Goal: Navigation & Orientation: Find specific page/section

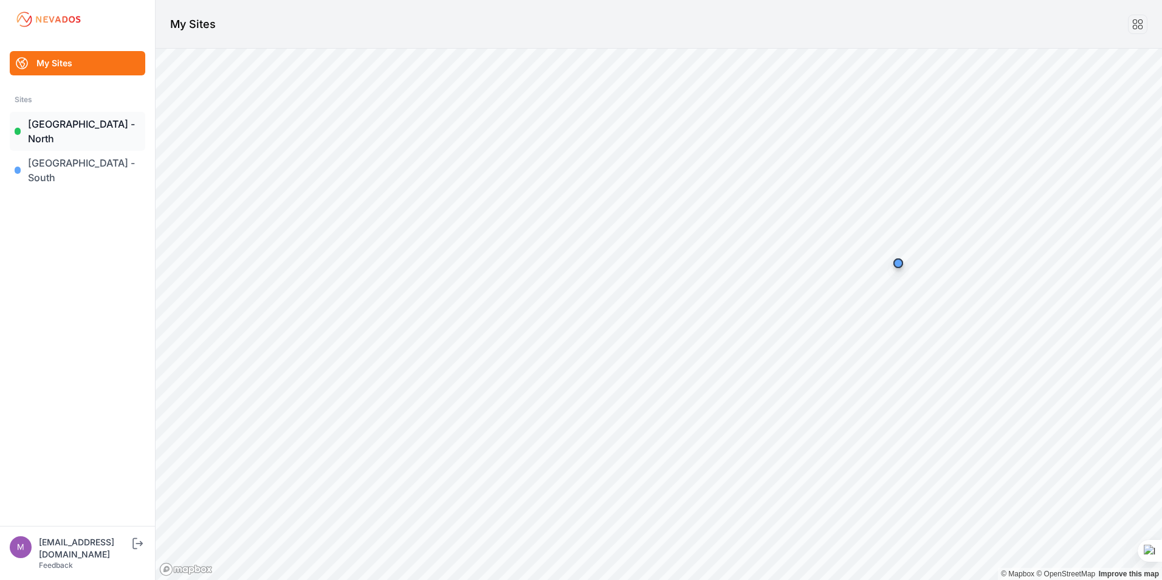
click at [92, 123] on link "[GEOGRAPHIC_DATA] - North" at bounding box center [78, 131] width 136 height 39
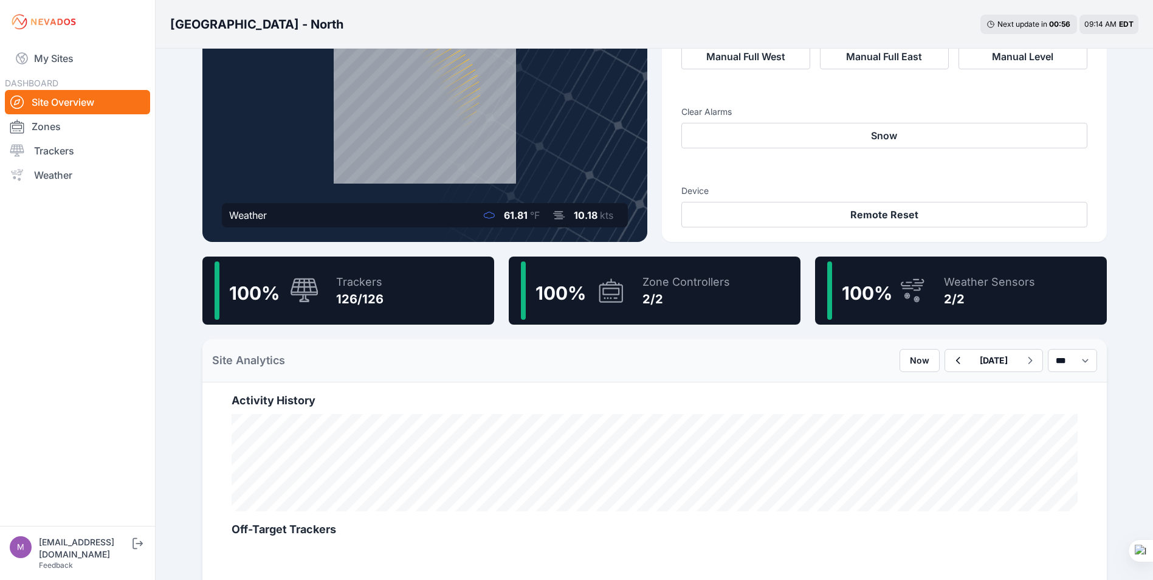
scroll to position [122, 0]
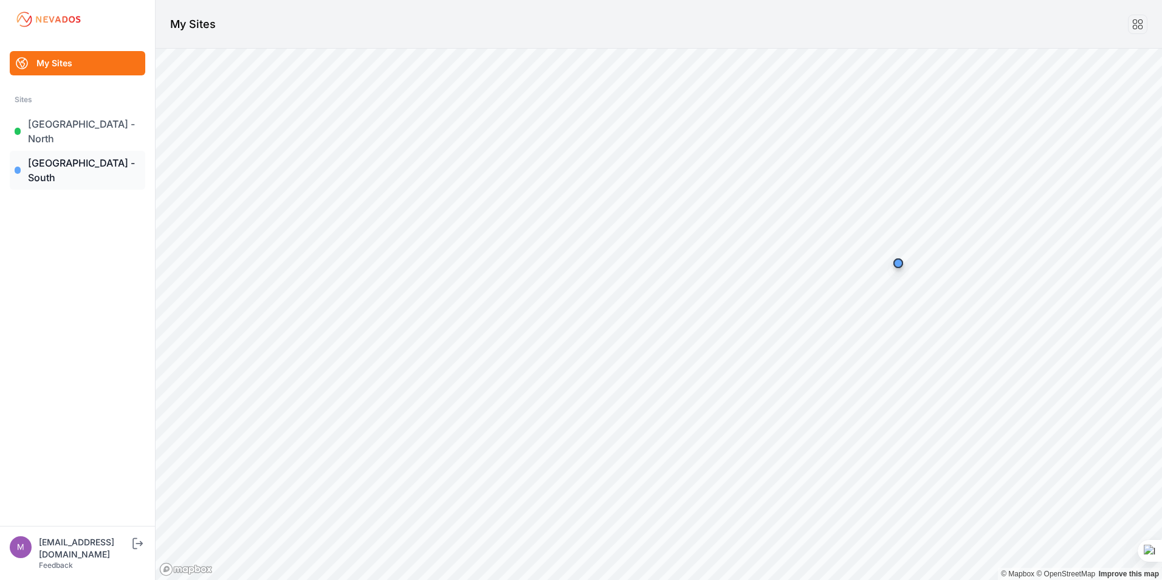
click at [62, 151] on link "[GEOGRAPHIC_DATA] - South" at bounding box center [78, 170] width 136 height 39
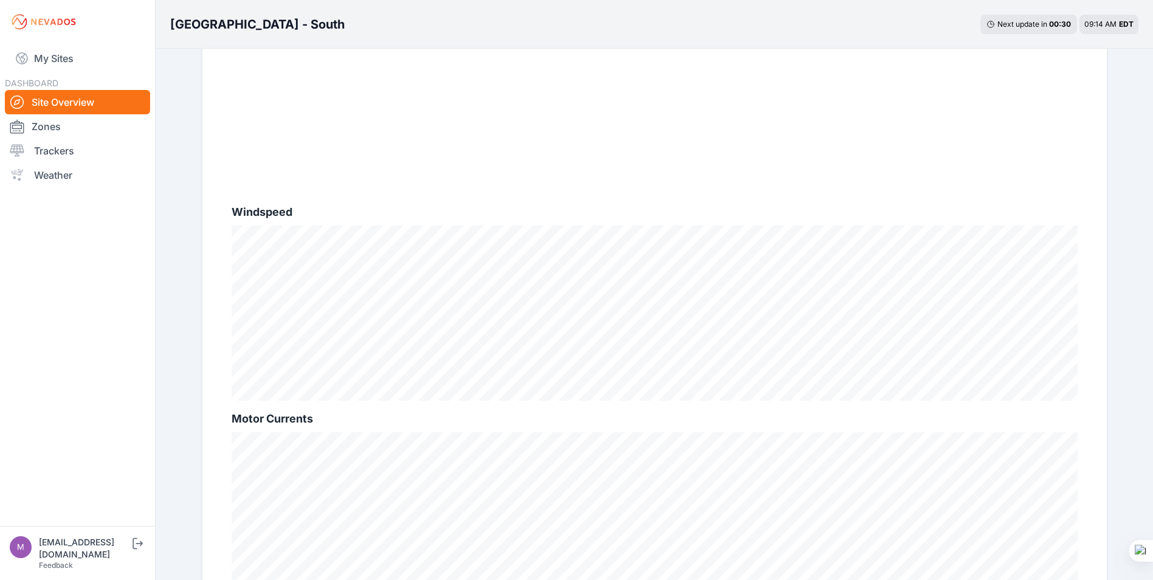
scroll to position [582, 0]
click at [60, 142] on link "Trackers" at bounding box center [77, 151] width 145 height 24
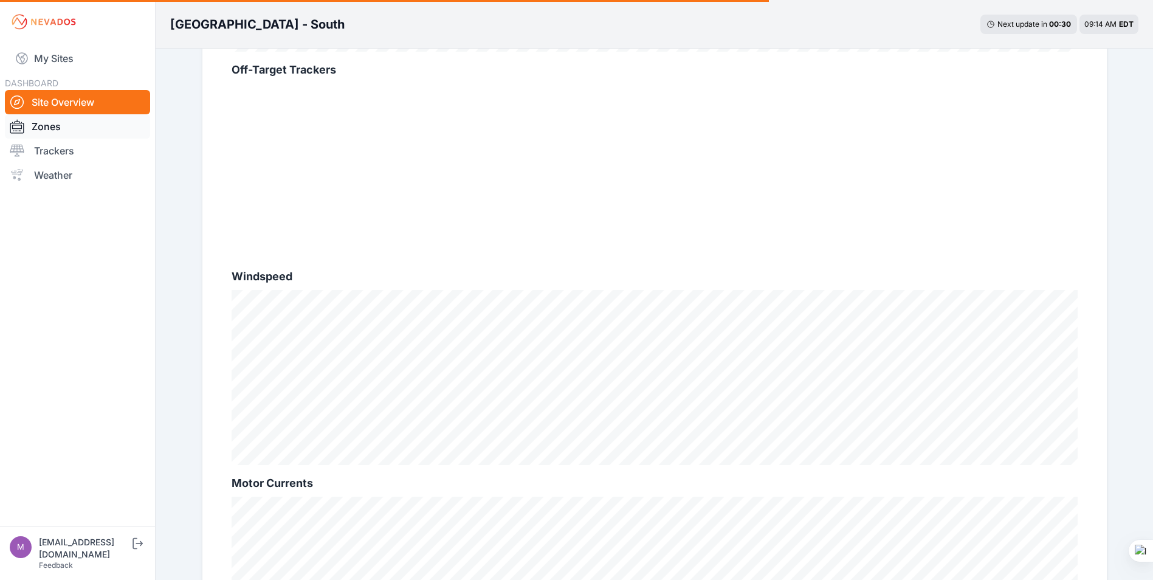
click at [71, 128] on link "Zones" at bounding box center [77, 126] width 145 height 24
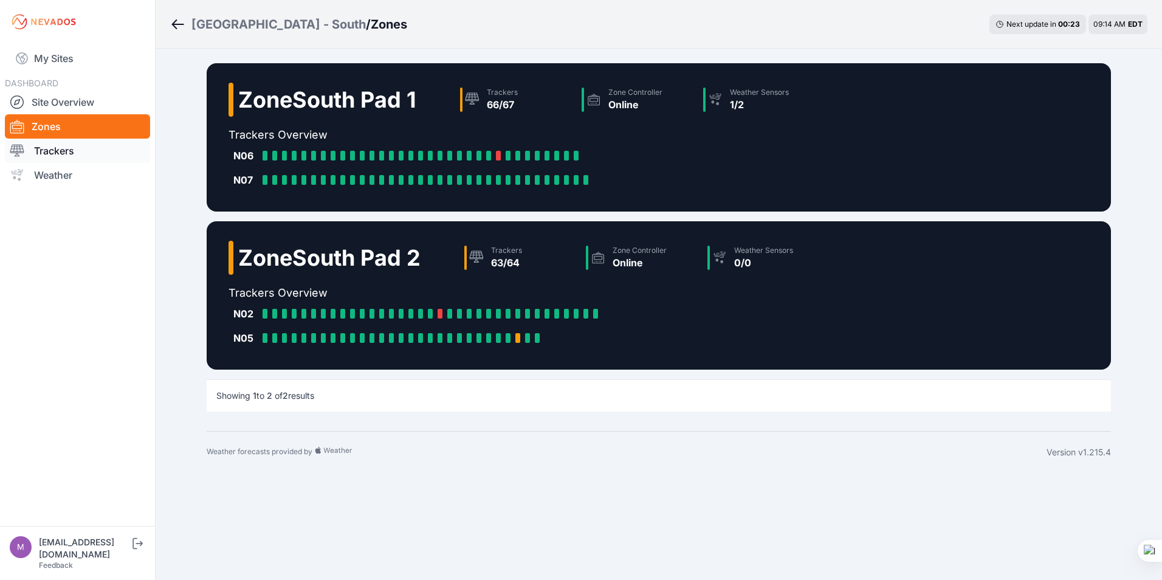
click at [45, 146] on link "Trackers" at bounding box center [77, 151] width 145 height 24
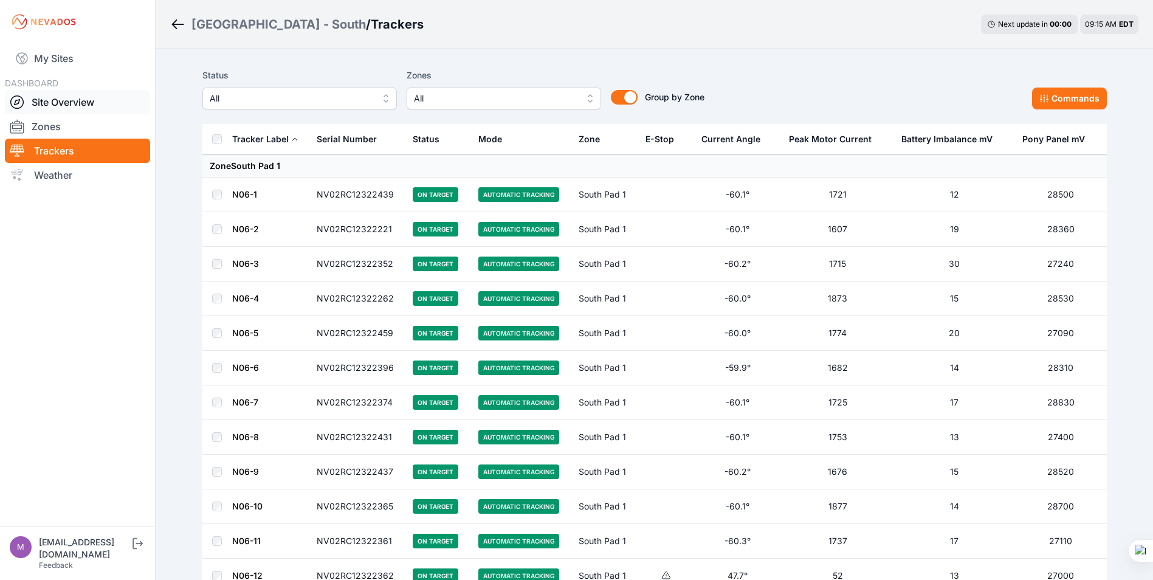
click at [60, 107] on link "Site Overview" at bounding box center [77, 102] width 145 height 24
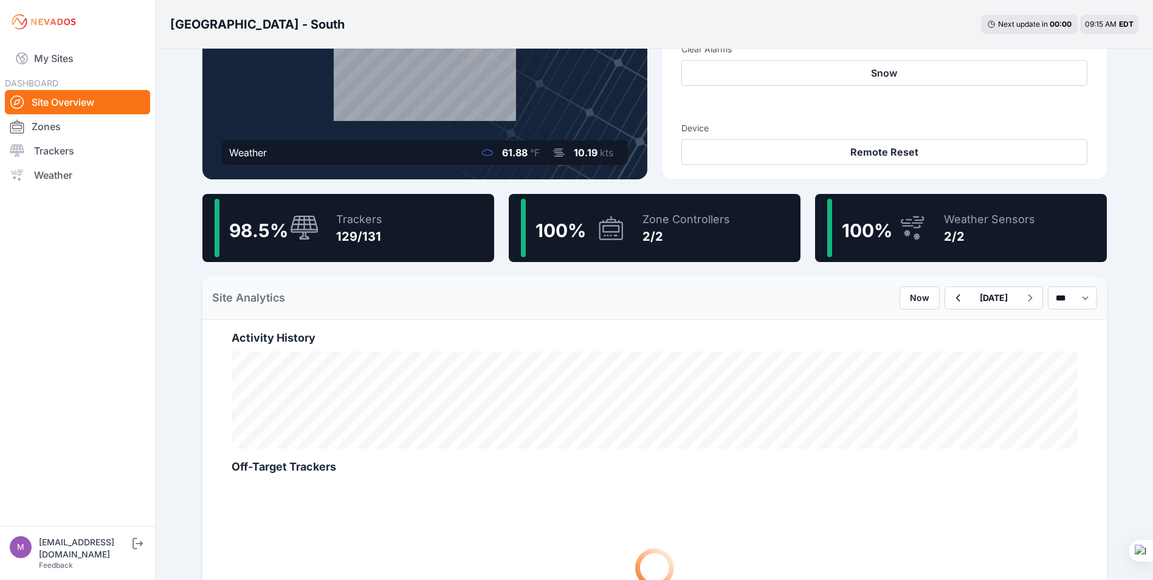
scroll to position [182, 0]
